Goal: Transaction & Acquisition: Purchase product/service

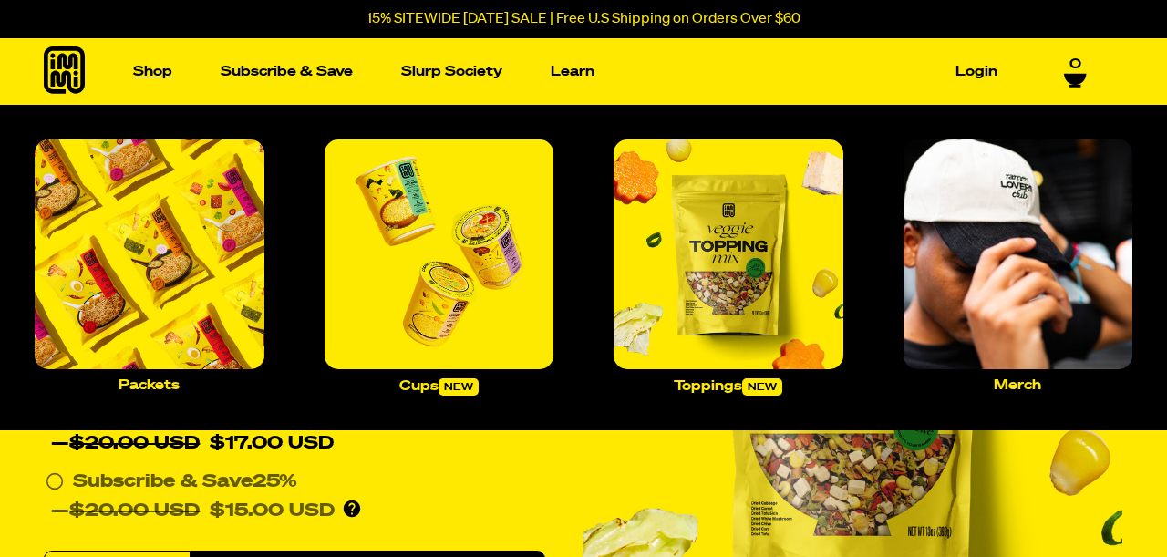
click at [148, 72] on link "Shop" at bounding box center [153, 71] width 54 height 28
click at [147, 77] on link "Shop" at bounding box center [153, 71] width 54 height 28
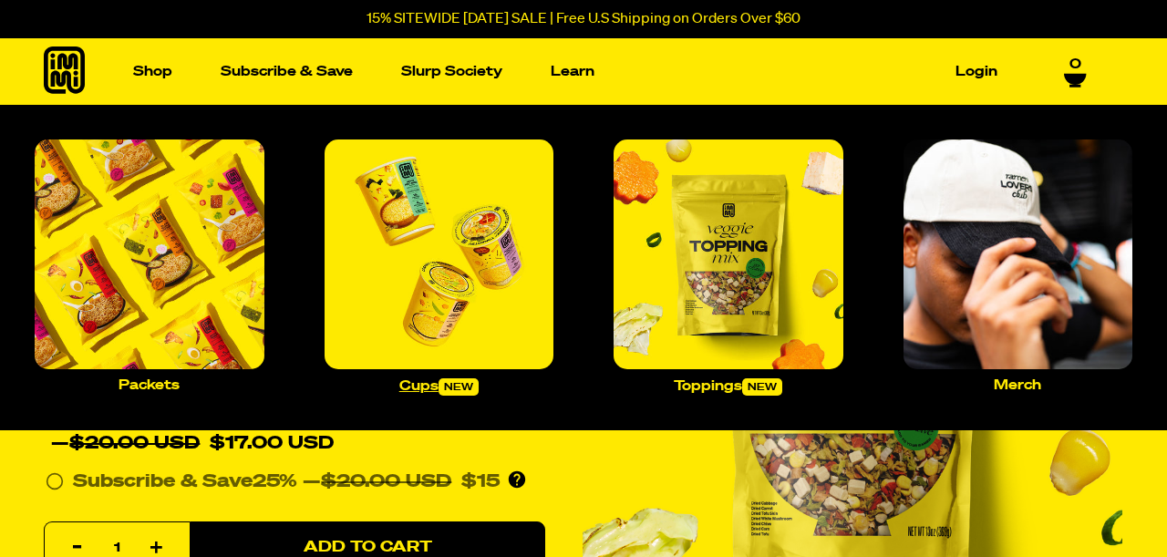
click at [376, 299] on img "Main navigation" at bounding box center [439, 254] width 230 height 230
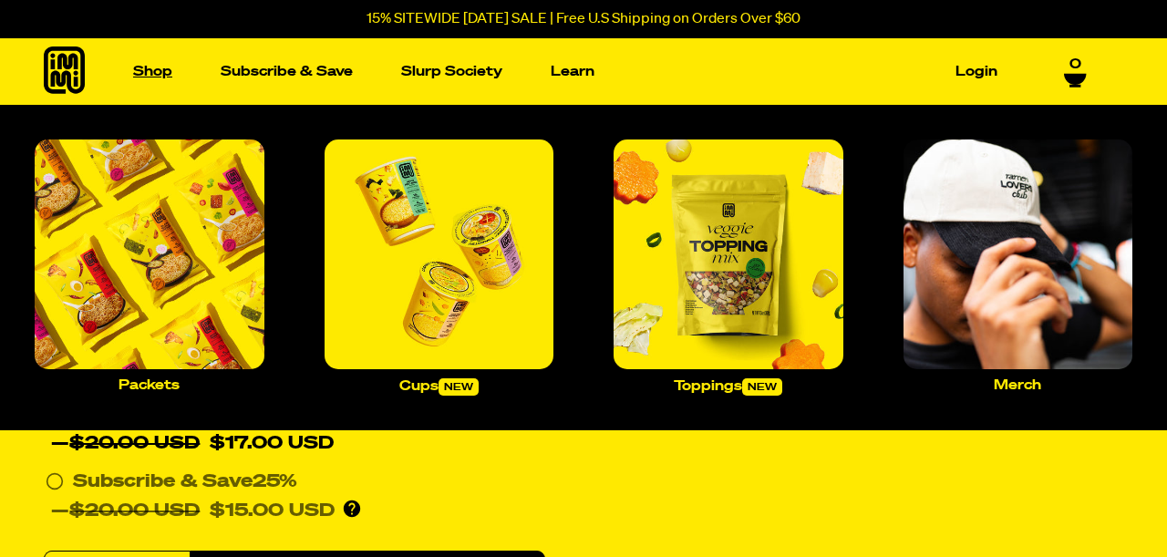
click at [154, 68] on link "Shop" at bounding box center [153, 71] width 54 height 28
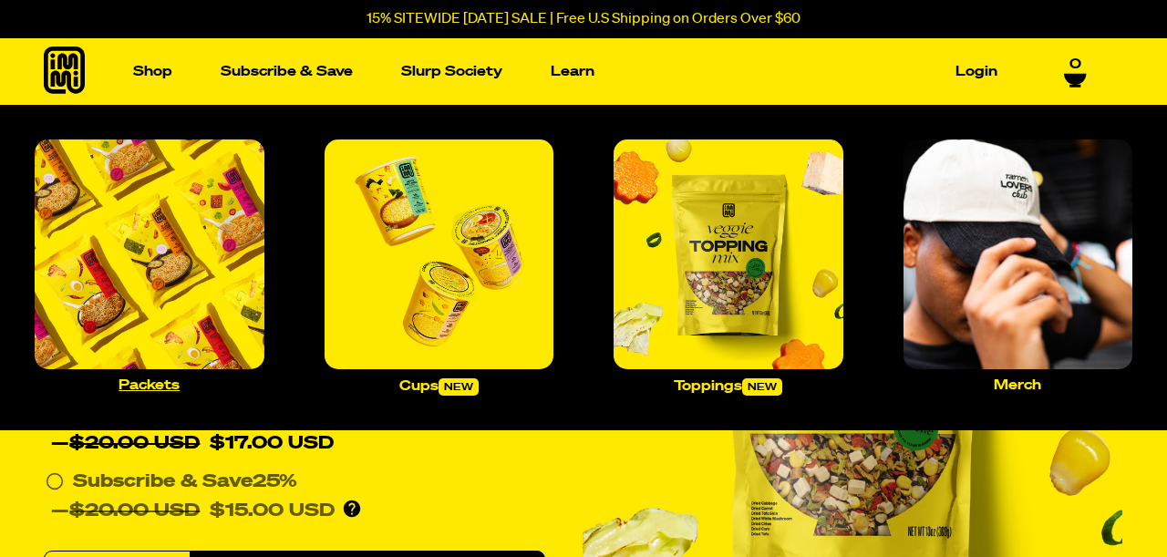
click at [161, 279] on img "Main navigation" at bounding box center [150, 254] width 230 height 230
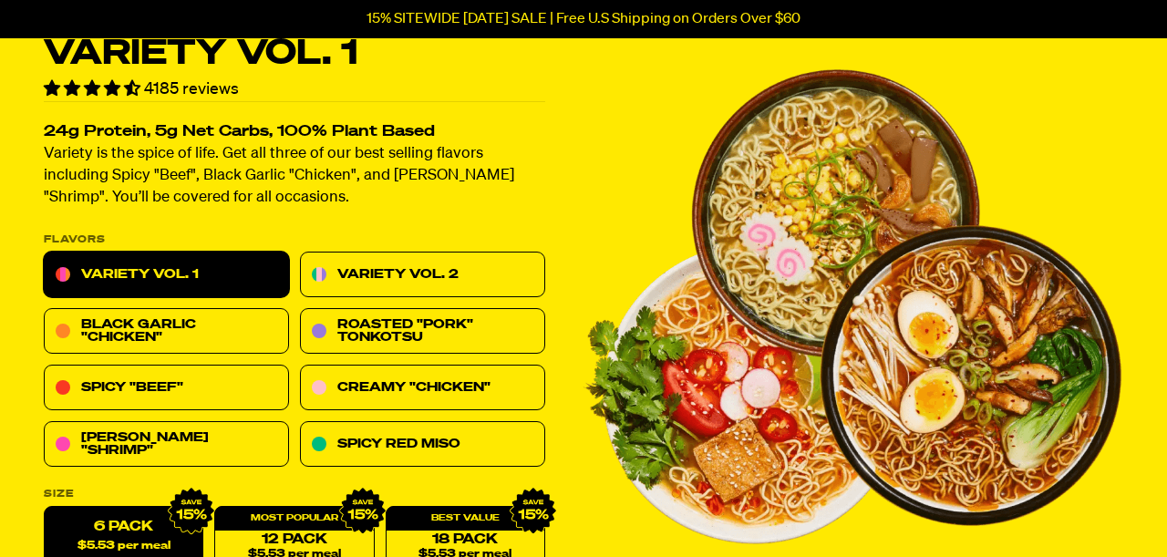
click at [169, 277] on link "Variety Vol. 1" at bounding box center [166, 275] width 245 height 46
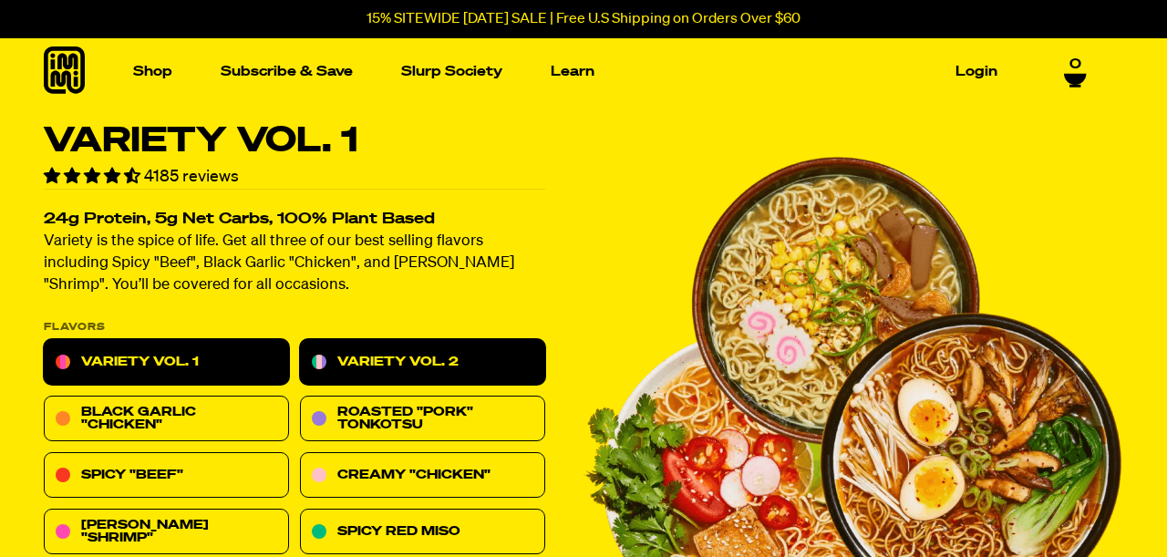
click at [393, 355] on link "Variety Vol. 2" at bounding box center [422, 363] width 245 height 46
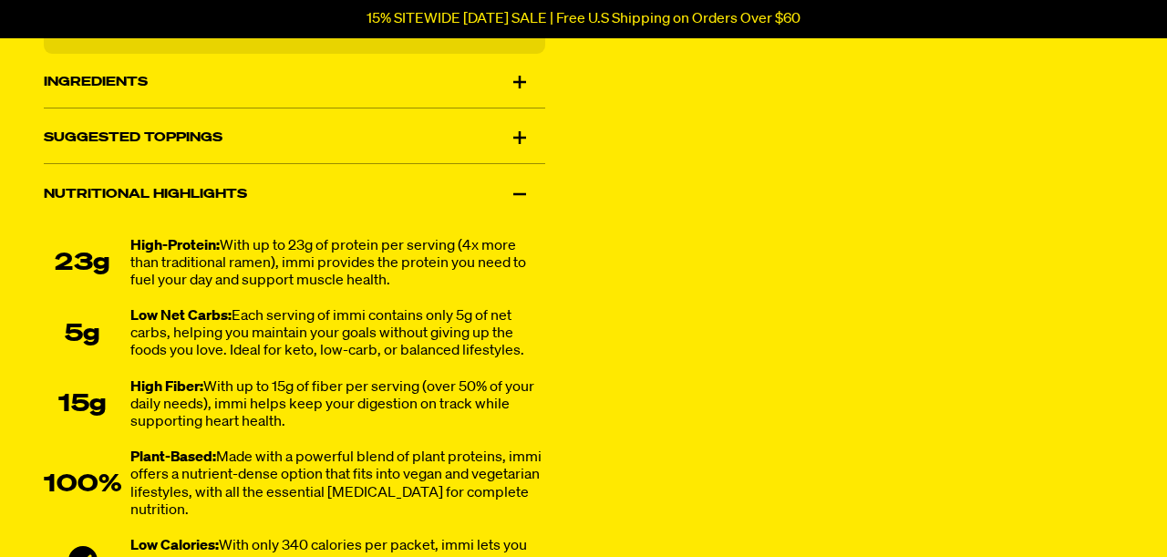
scroll to position [1263, 0]
